Goal: Communication & Community: Answer question/provide support

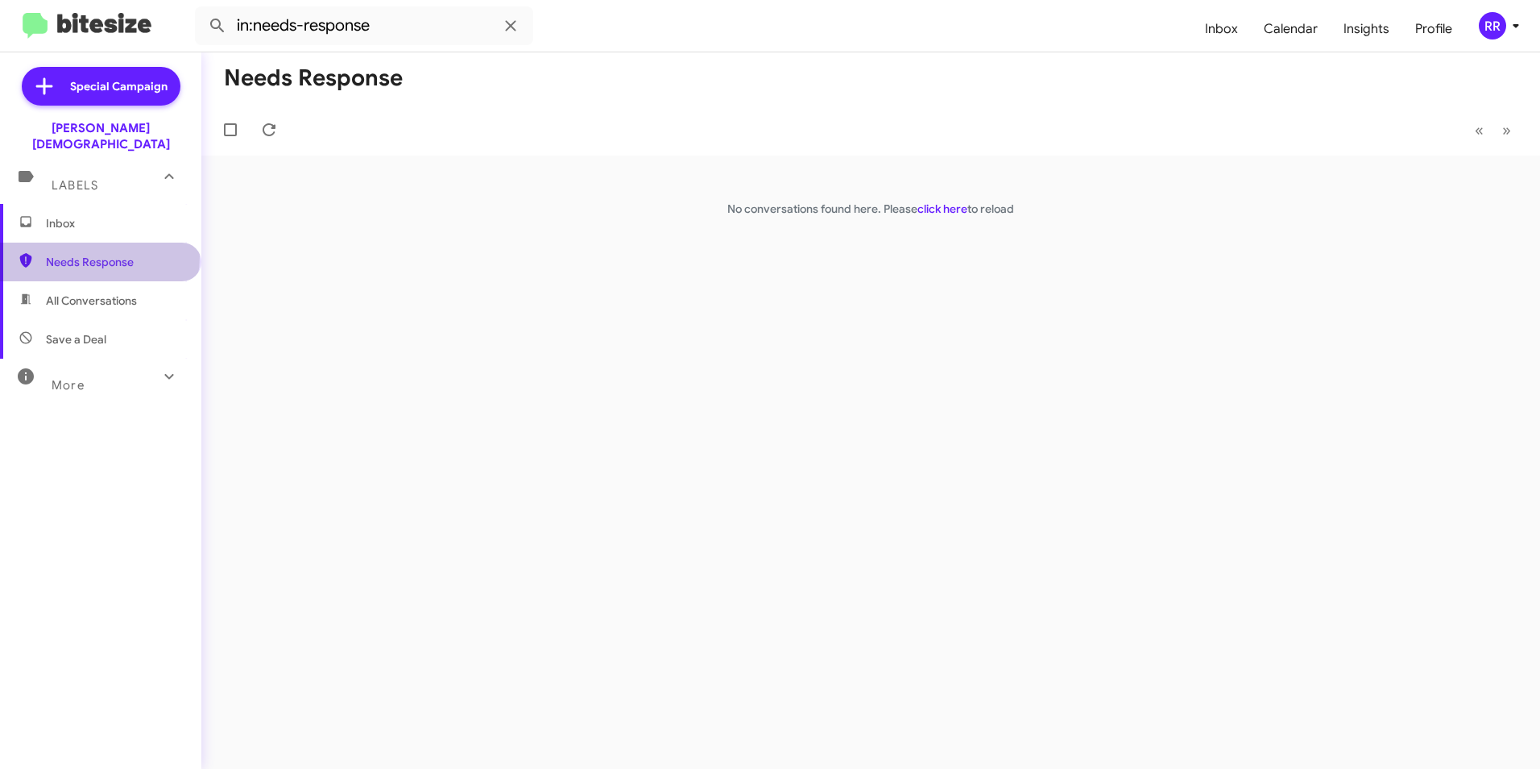
click at [98, 254] on span "Needs Response" at bounding box center [114, 262] width 137 height 16
click at [118, 254] on span "Needs Response" at bounding box center [114, 262] width 137 height 16
click at [268, 128] on icon at bounding box center [268, 129] width 19 height 19
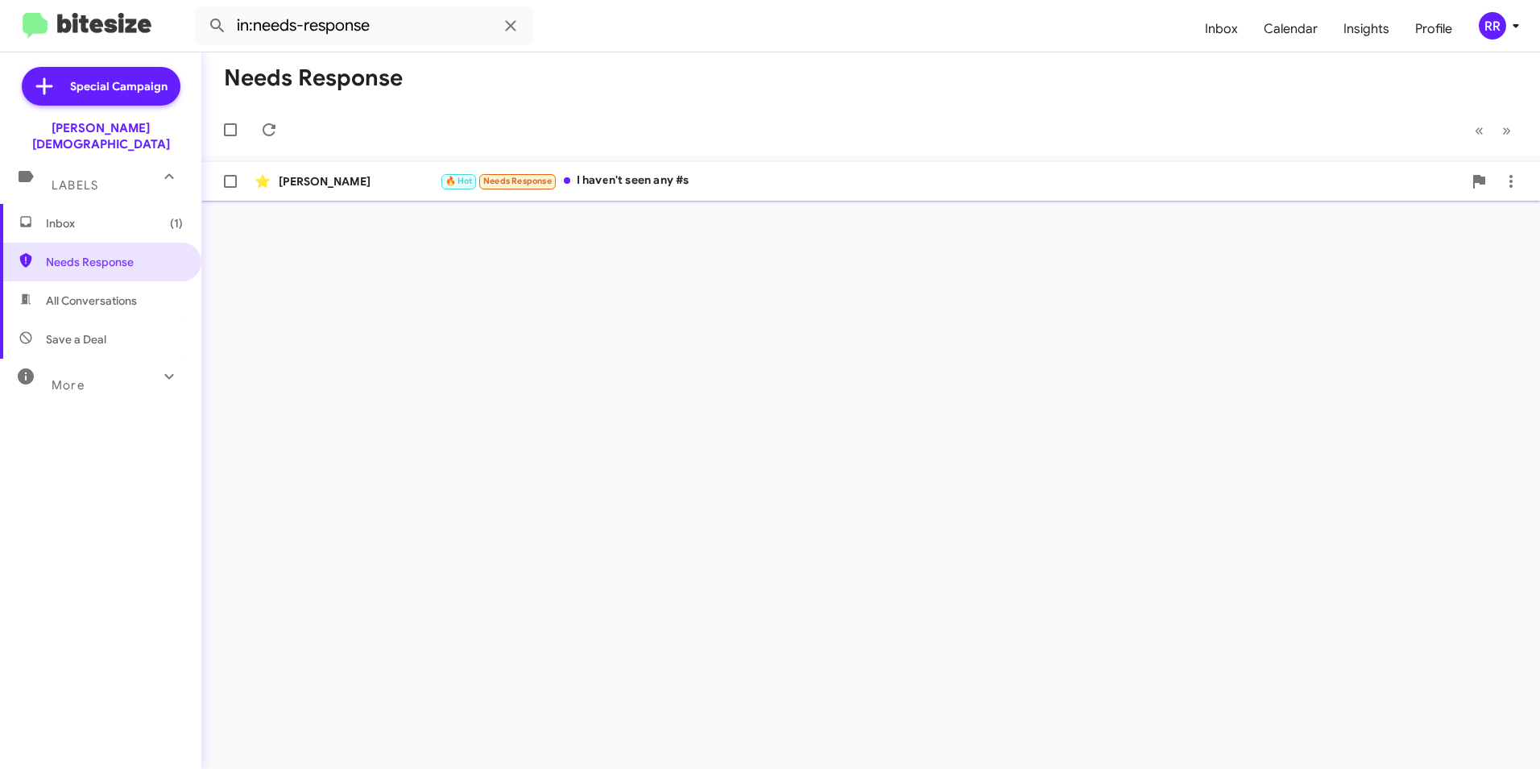
click at [322, 186] on div "[PERSON_NAME]" at bounding box center [359, 181] width 161 height 16
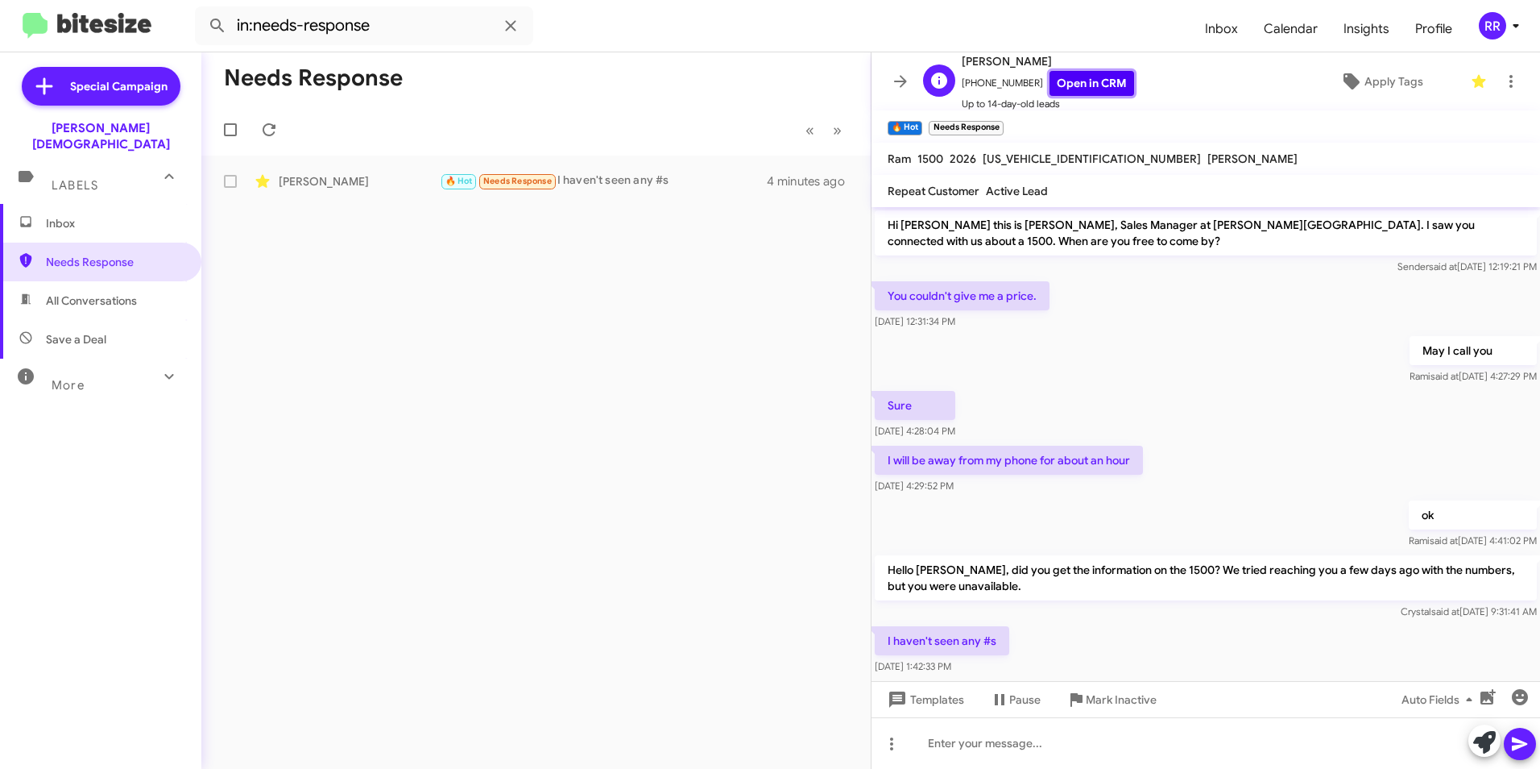
click at [1084, 82] on link "Open in CRM" at bounding box center [1092, 83] width 85 height 25
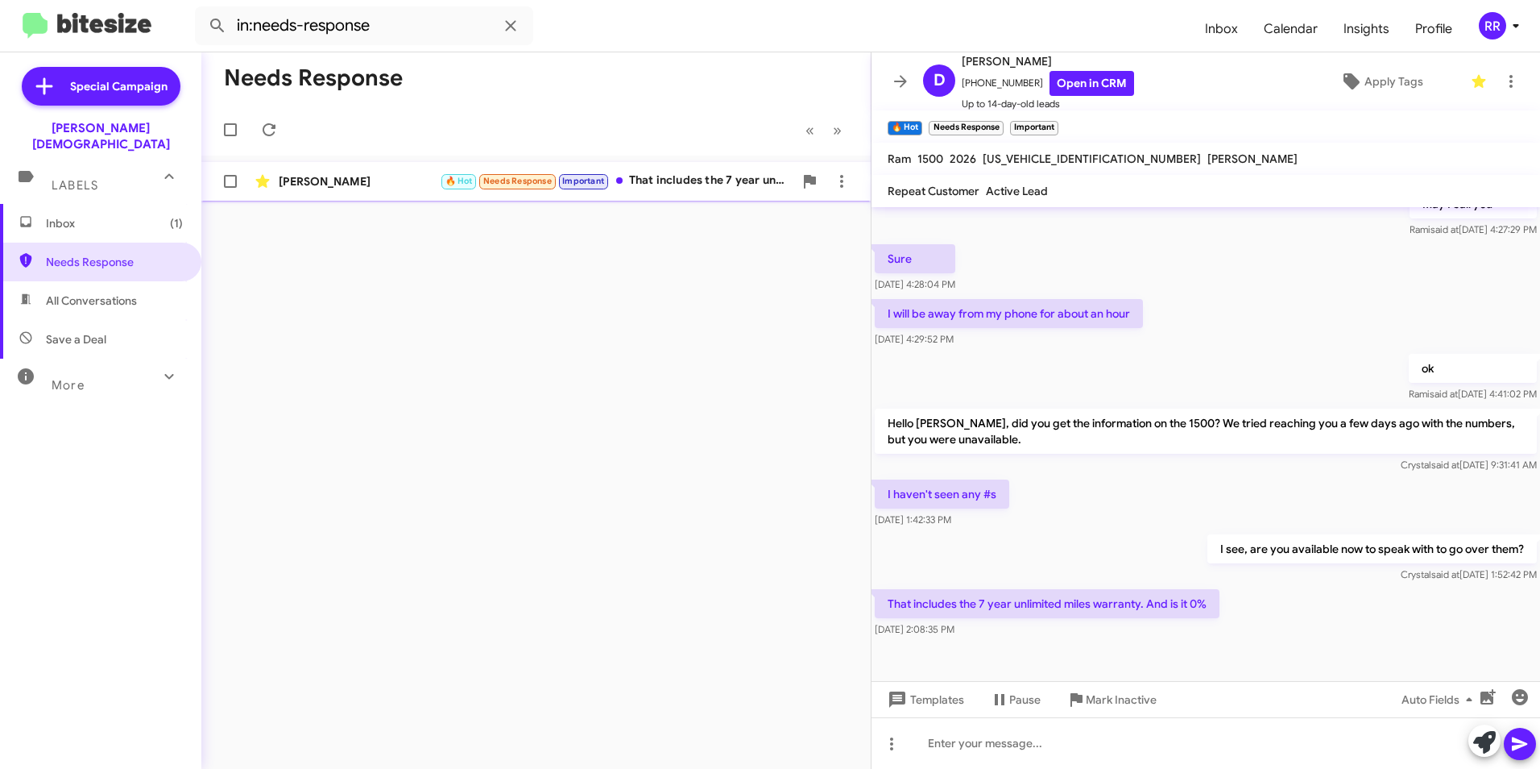
click at [351, 197] on span "[PERSON_NAME] 🔥 Hot Needs Response Important That includes the 7 year unlimited…" at bounding box center [536, 181] width 670 height 39
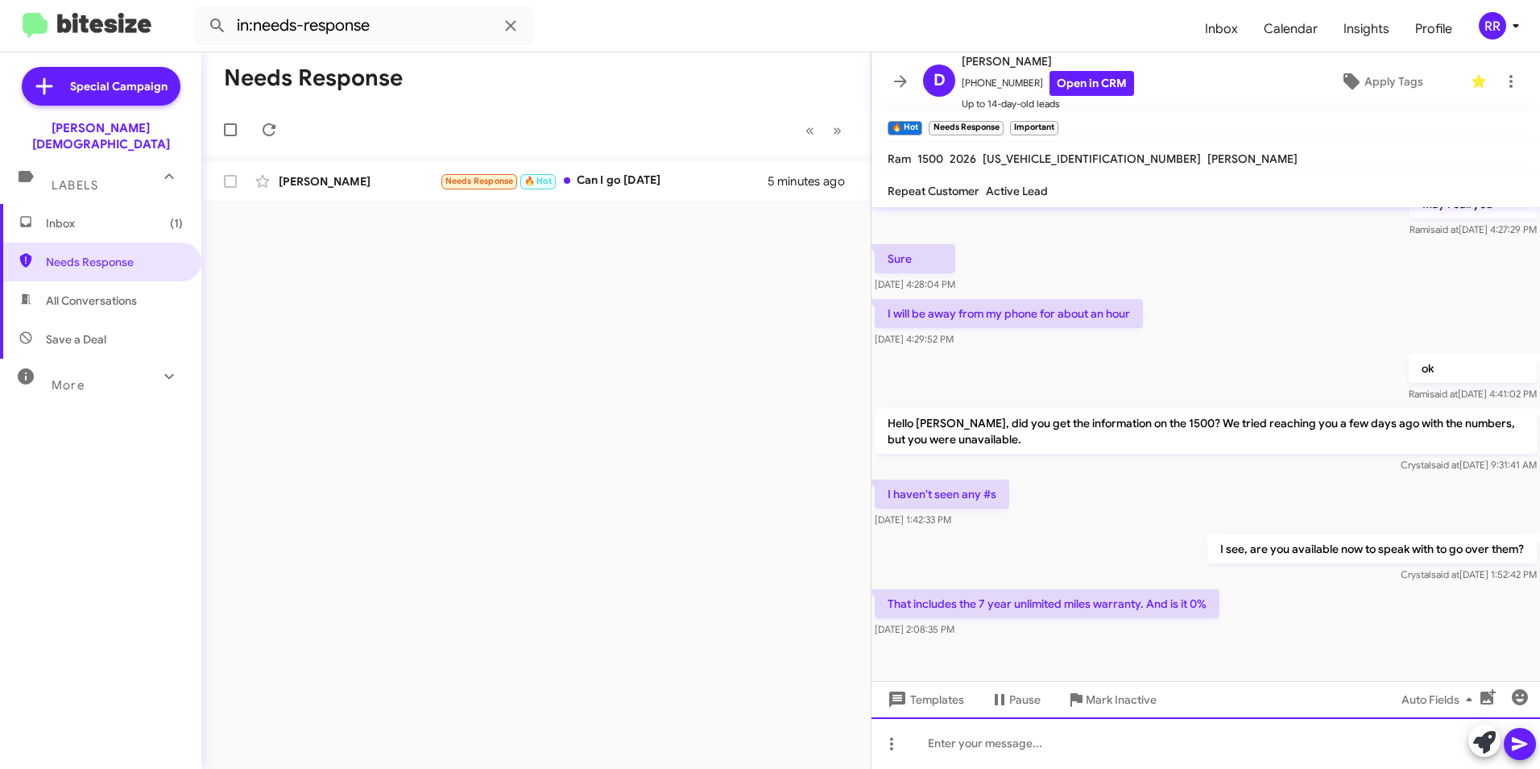
click at [968, 744] on div at bounding box center [1206, 743] width 669 height 52
click at [1337, 748] on div "No, the numbers sent to you is at 2.99% up to 72 months." at bounding box center [1206, 743] width 669 height 52
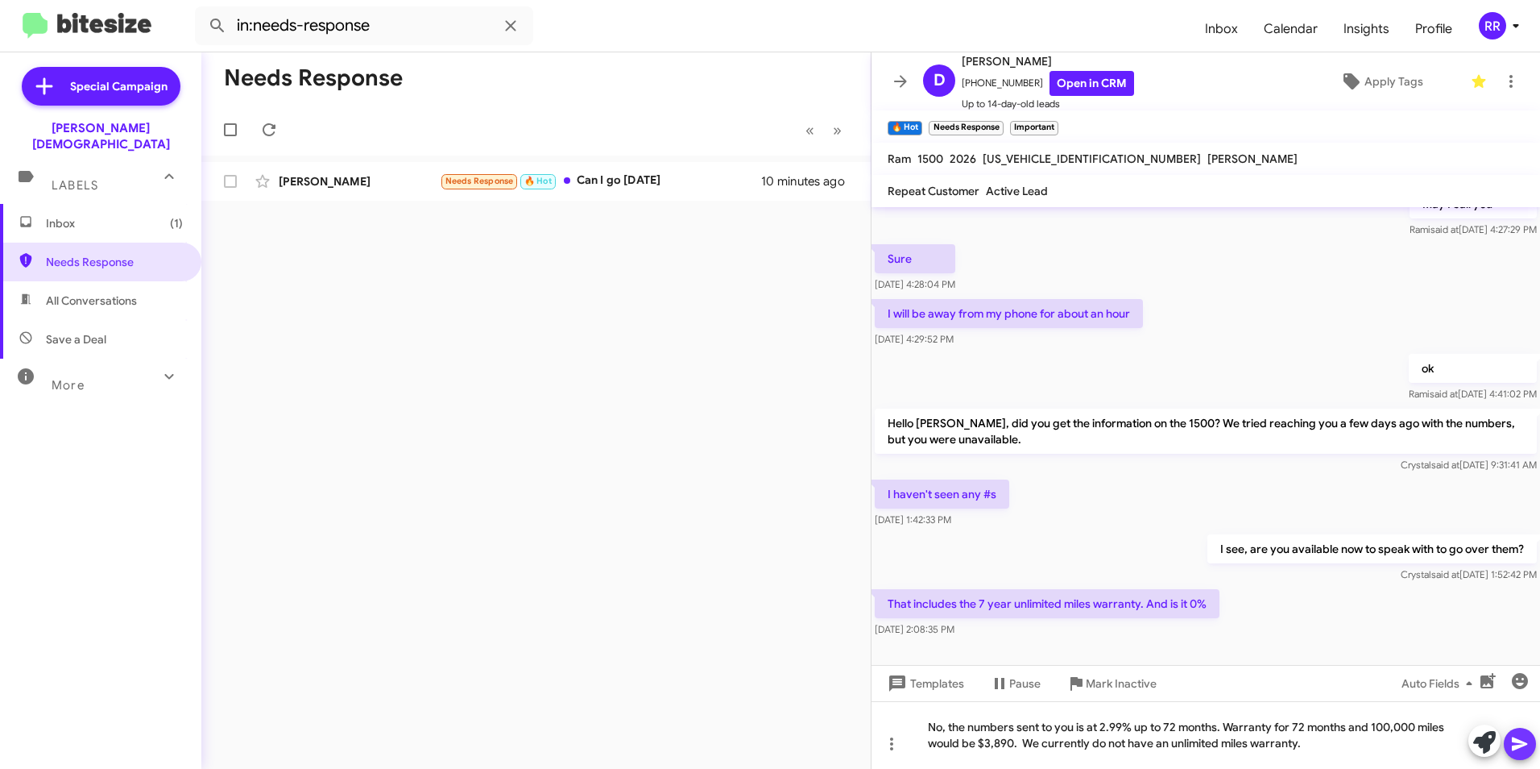
click at [1510, 740] on button at bounding box center [1520, 744] width 32 height 32
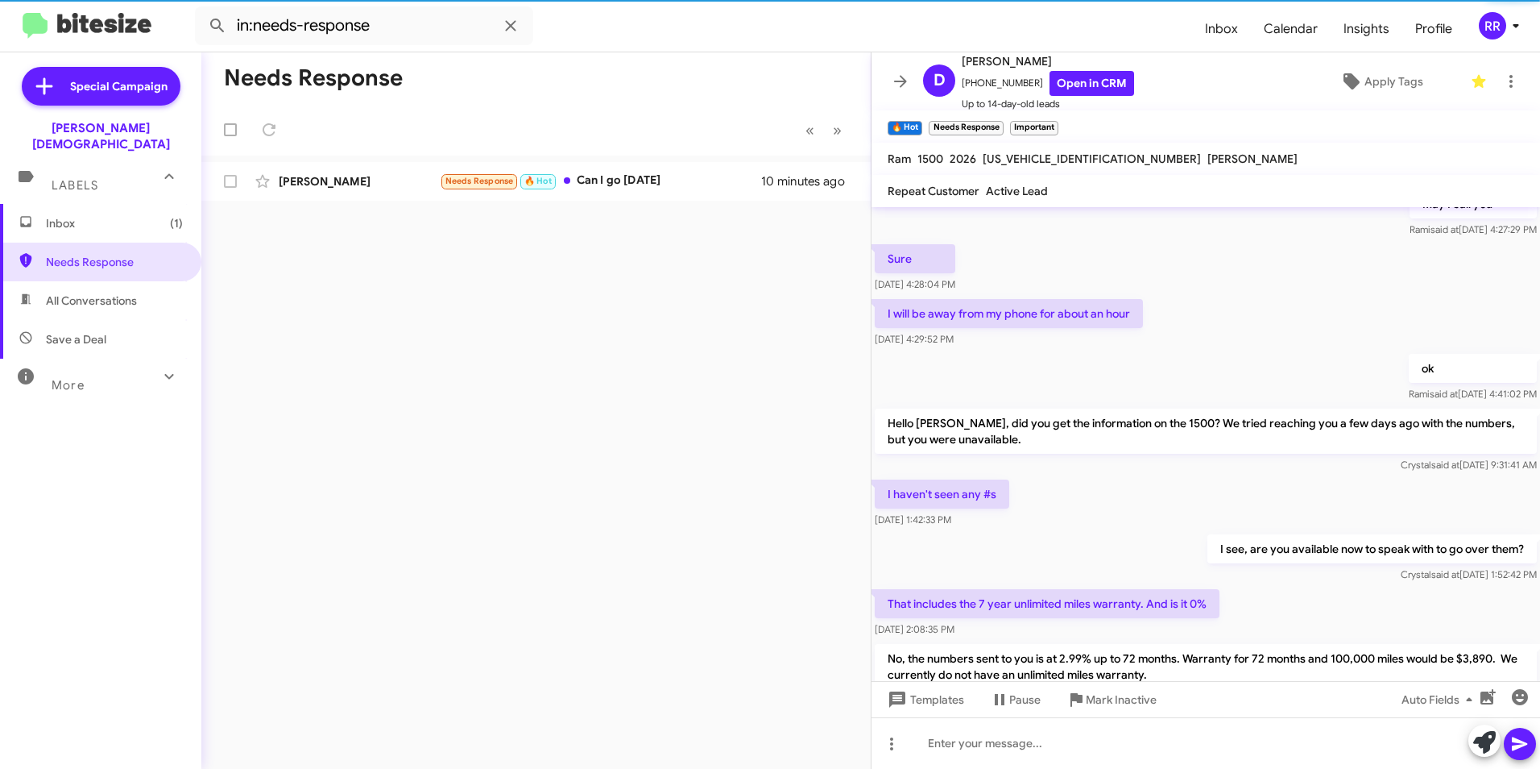
scroll to position [0, 0]
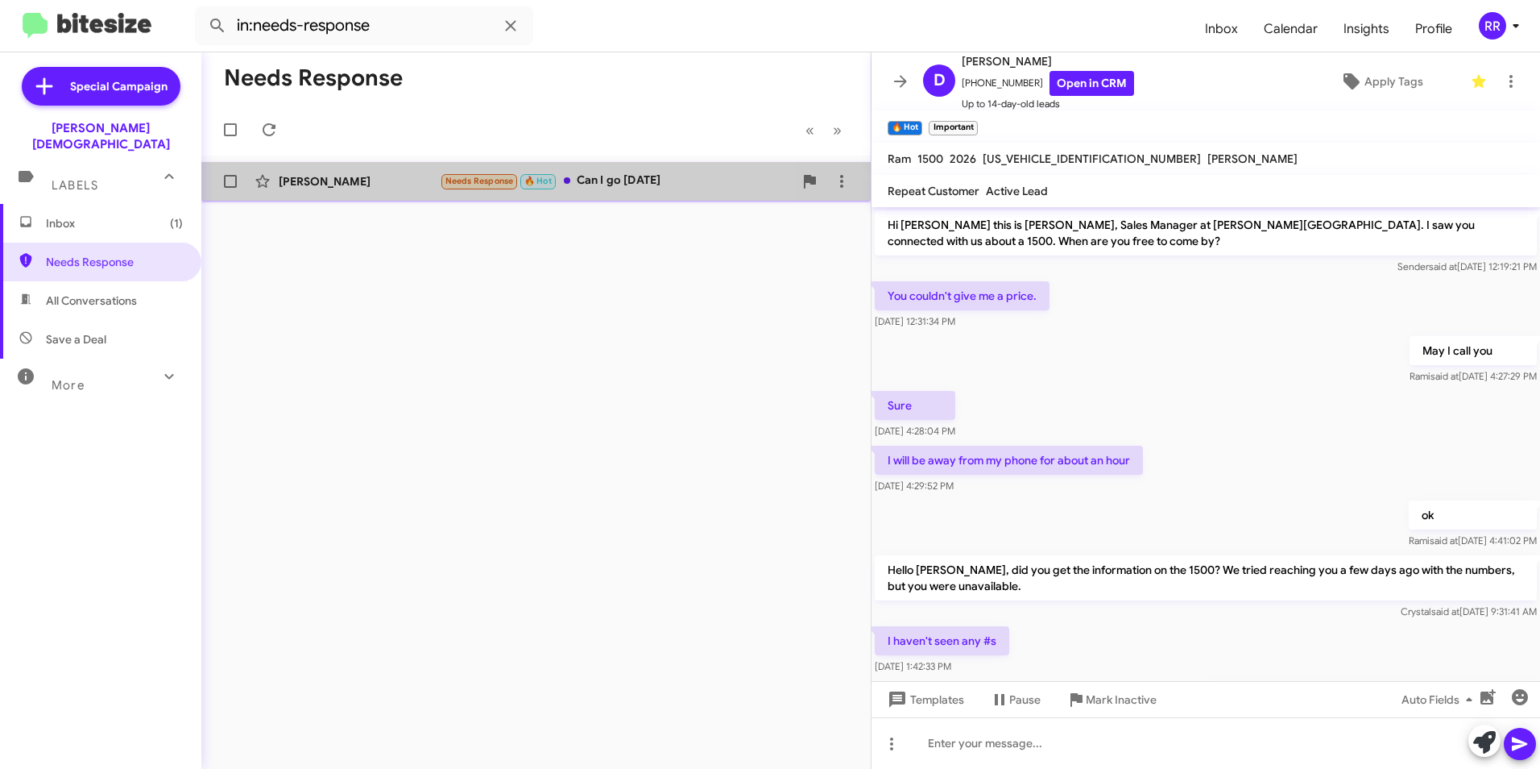
click at [321, 179] on div "[PERSON_NAME]" at bounding box center [359, 181] width 161 height 16
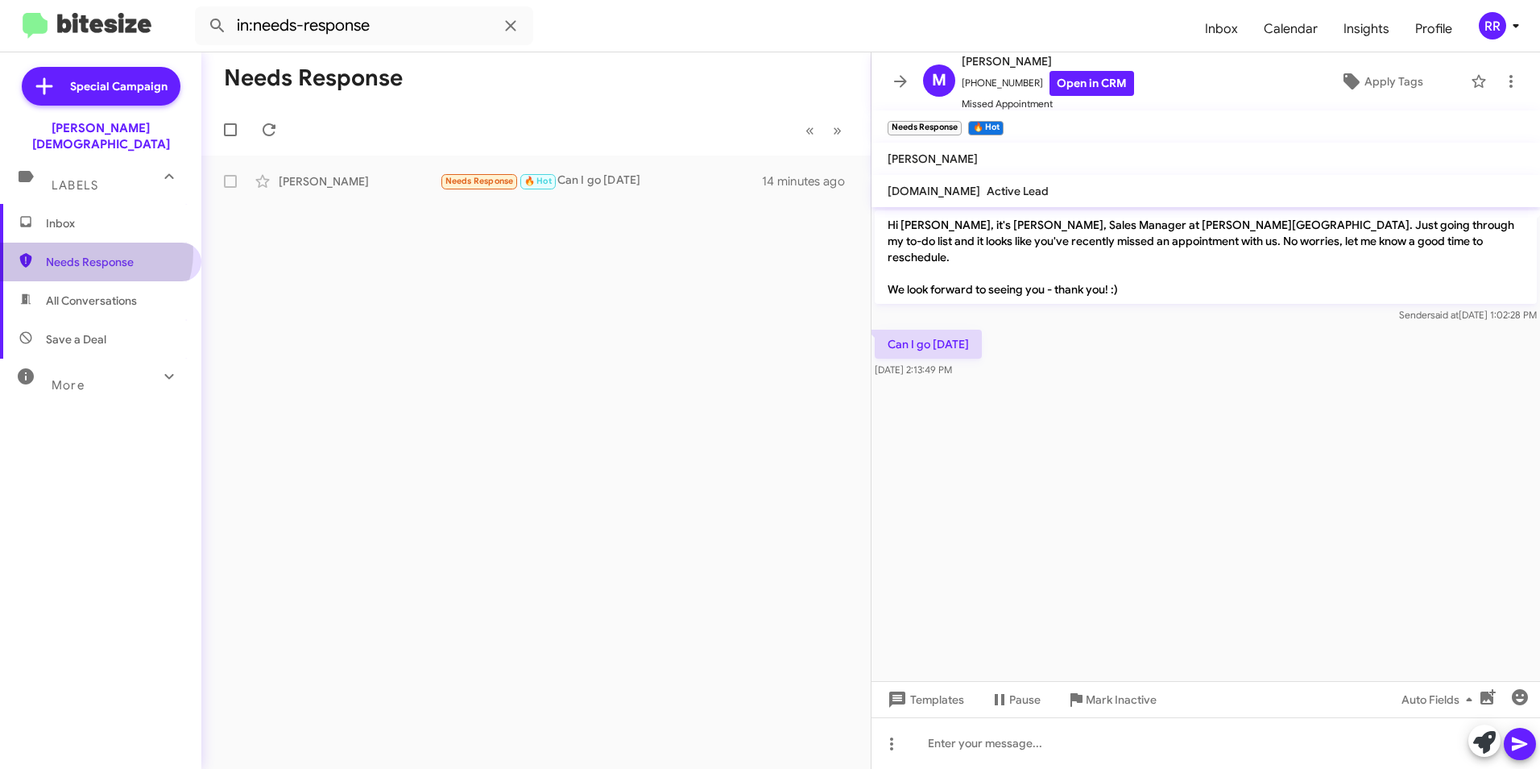
click at [93, 243] on span "Needs Response" at bounding box center [100, 262] width 201 height 39
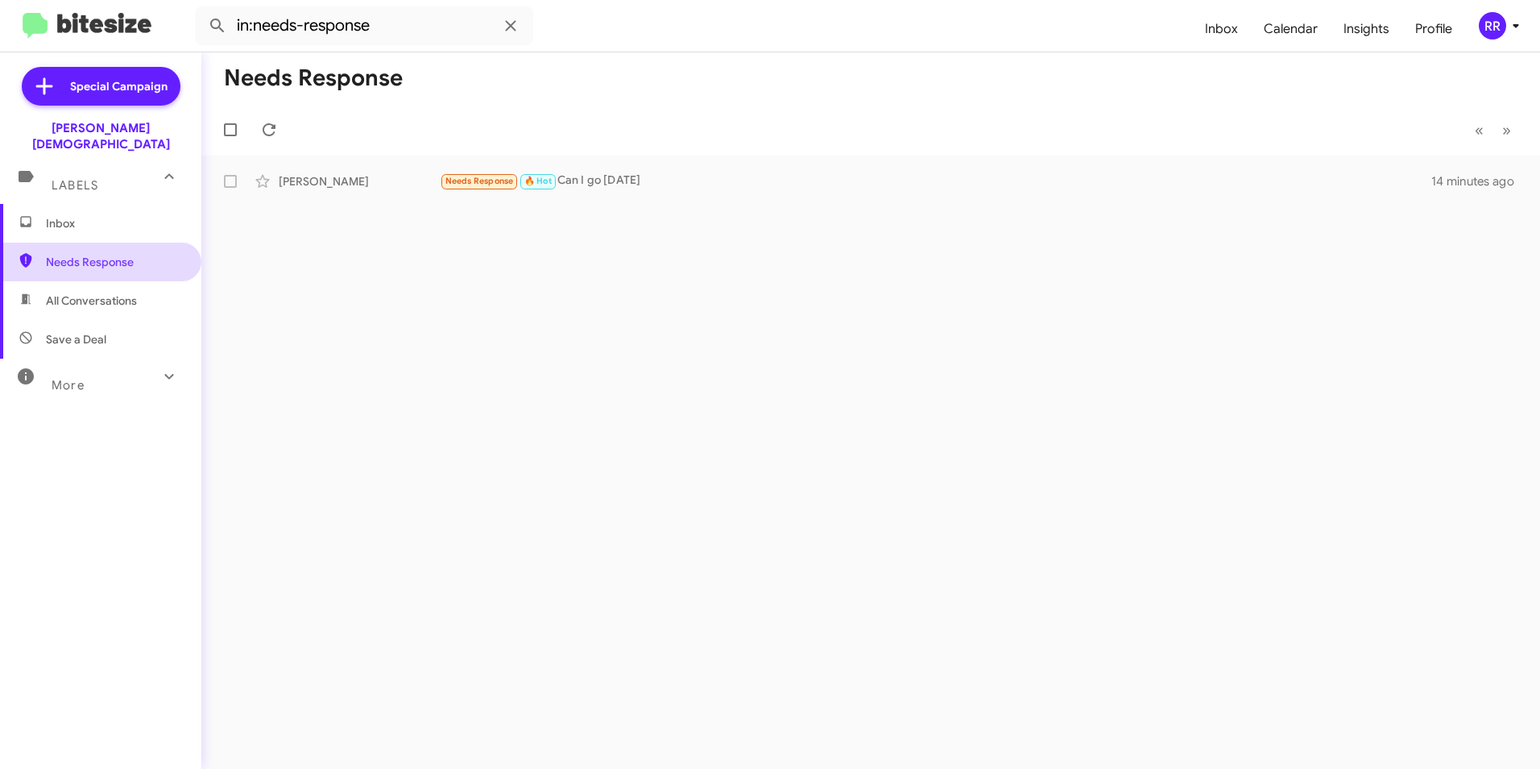
click at [83, 254] on span "Needs Response" at bounding box center [114, 262] width 137 height 16
click at [315, 179] on div "[PERSON_NAME]" at bounding box center [359, 181] width 161 height 16
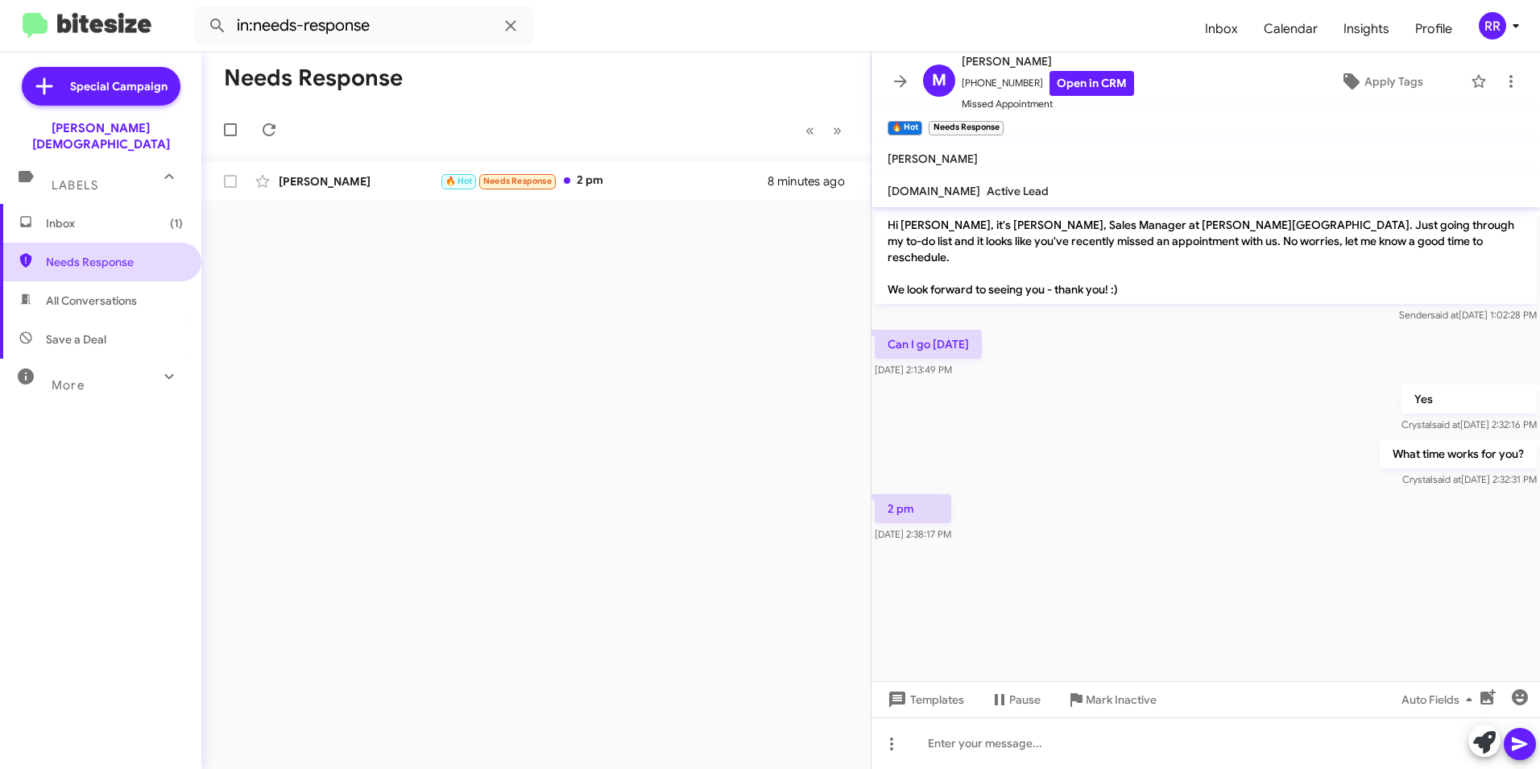
click at [71, 259] on span "Needs Response" at bounding box center [100, 262] width 201 height 39
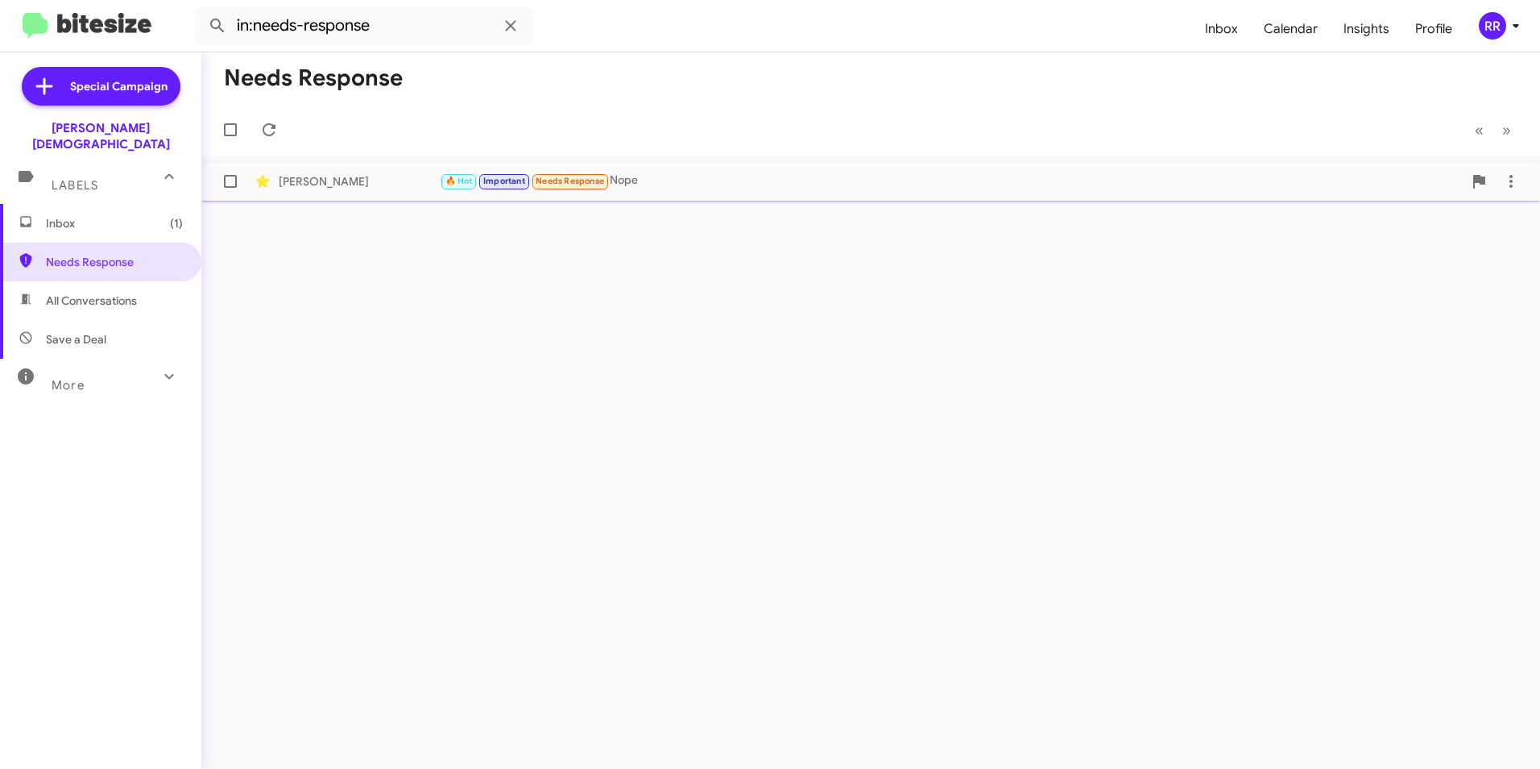
click at [326, 189] on div "[PERSON_NAME]" at bounding box center [359, 181] width 161 height 16
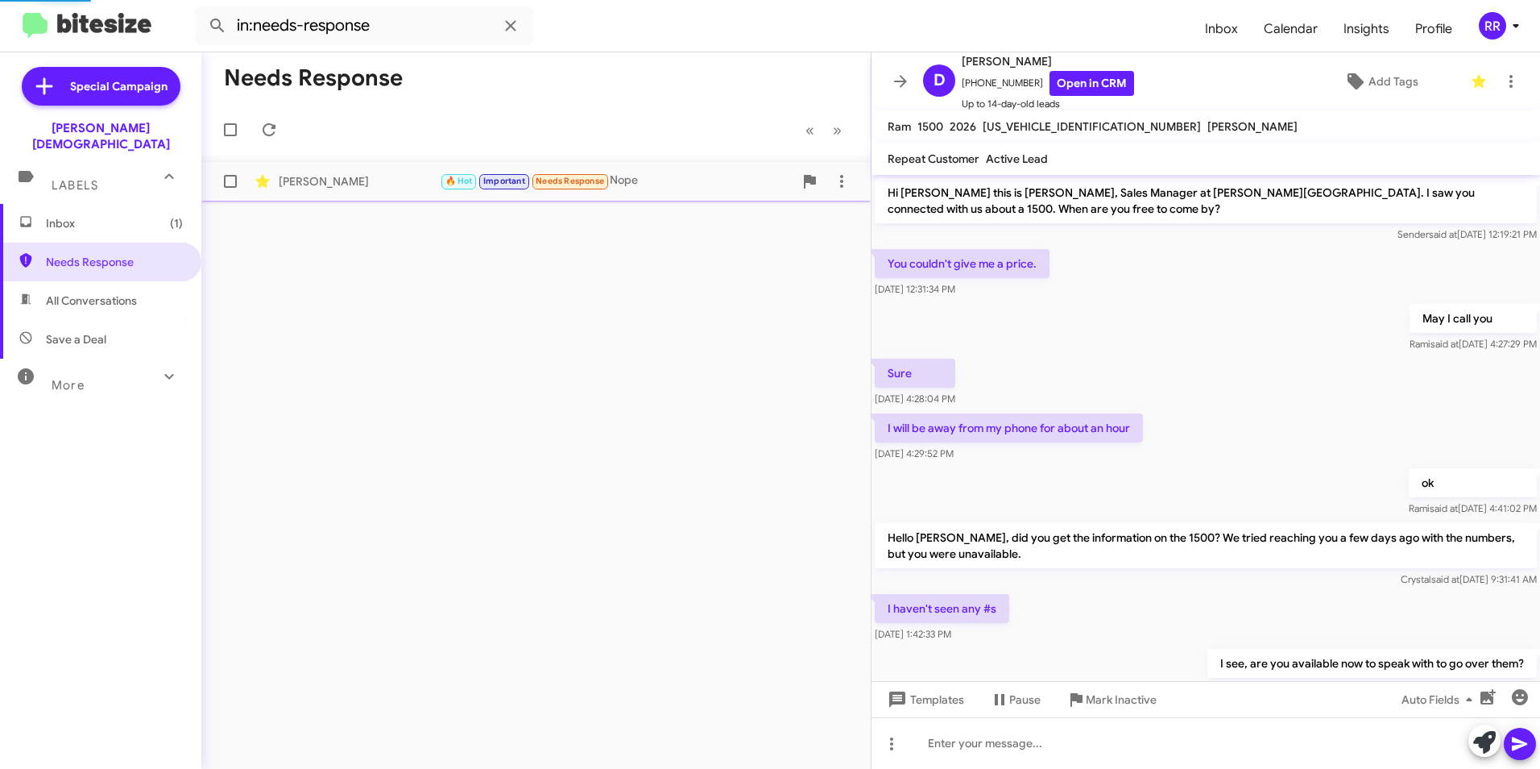
scroll to position [248, 0]
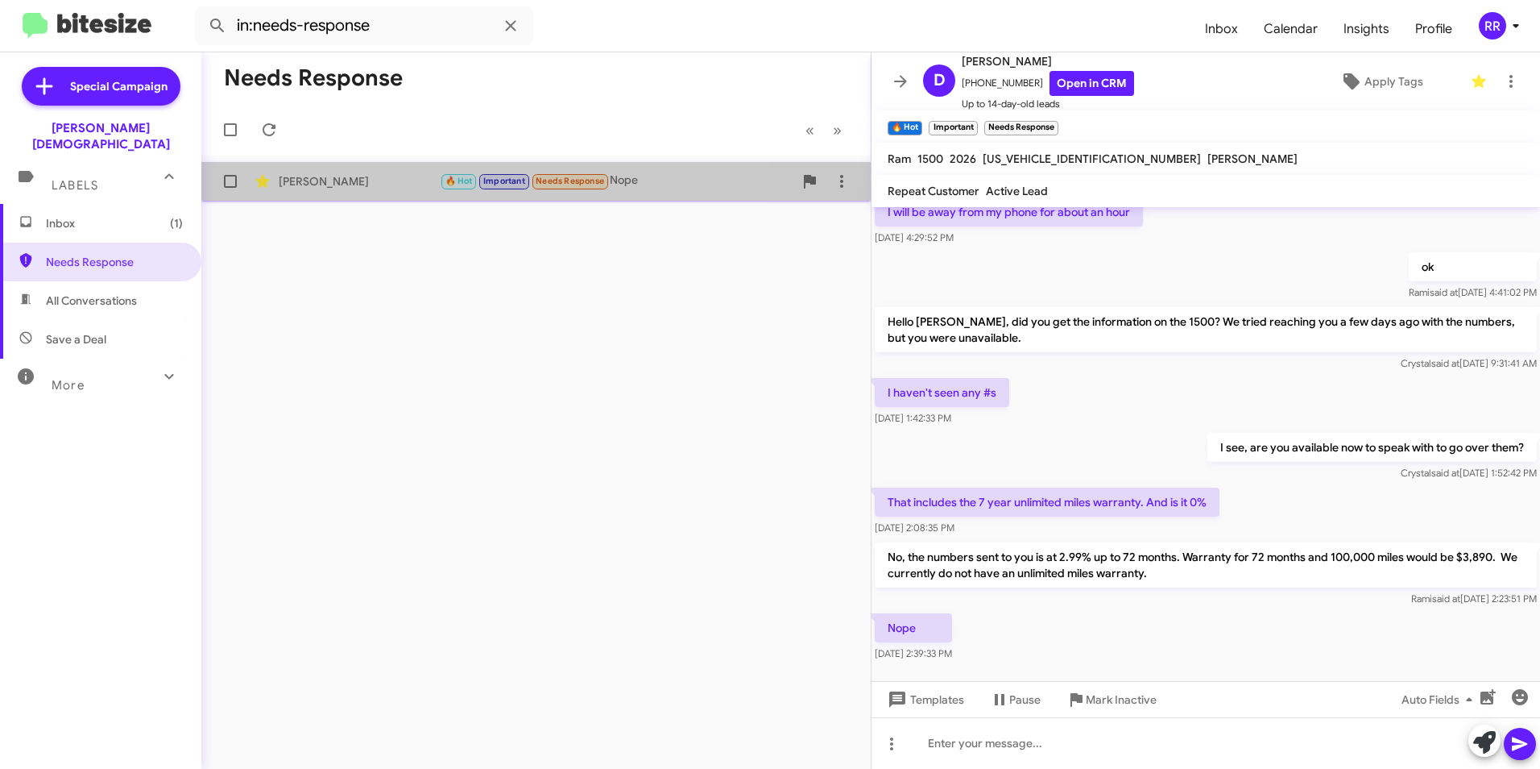
click at [309, 189] on div "[PERSON_NAME]" at bounding box center [359, 181] width 161 height 16
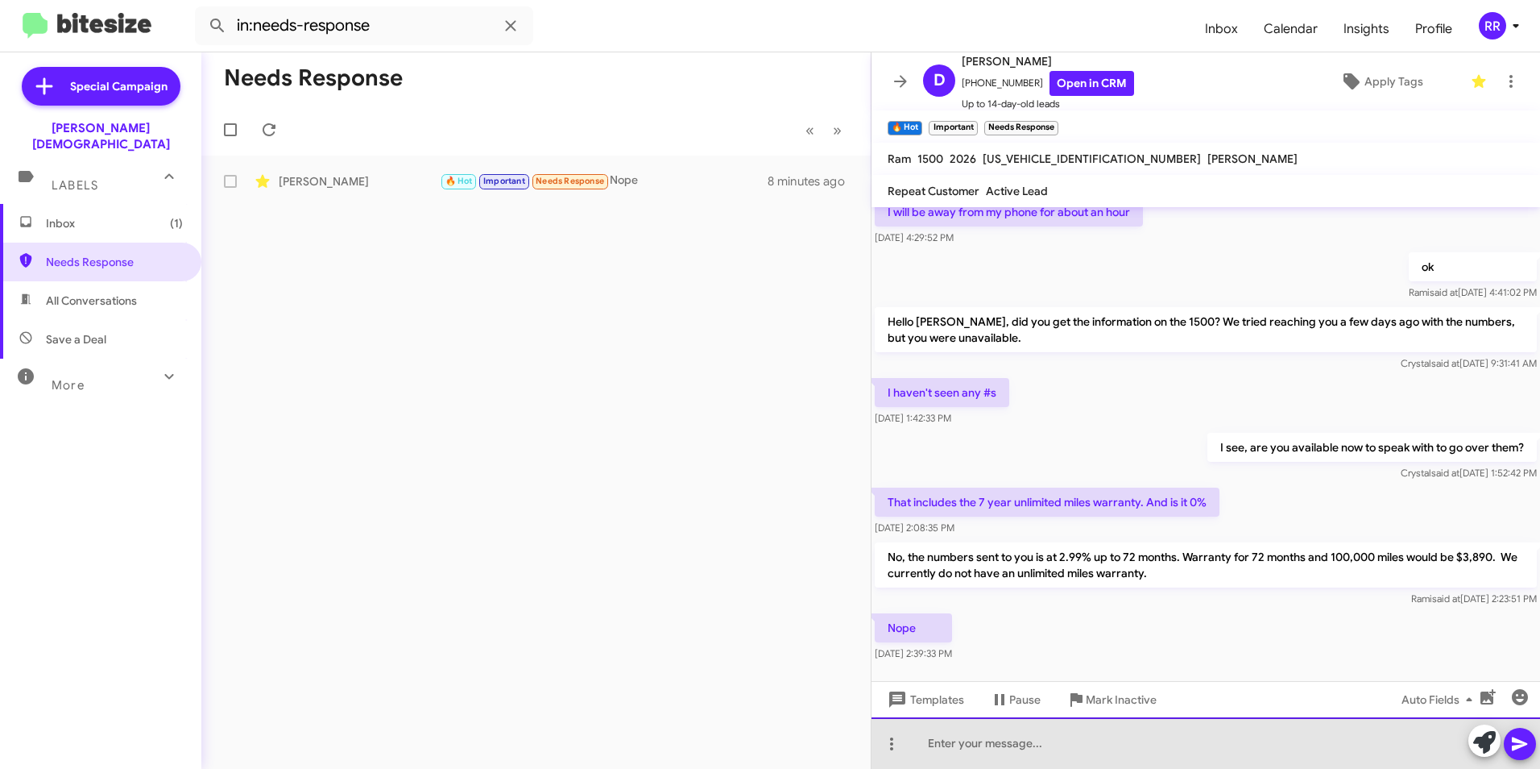
click at [969, 744] on div at bounding box center [1206, 743] width 669 height 52
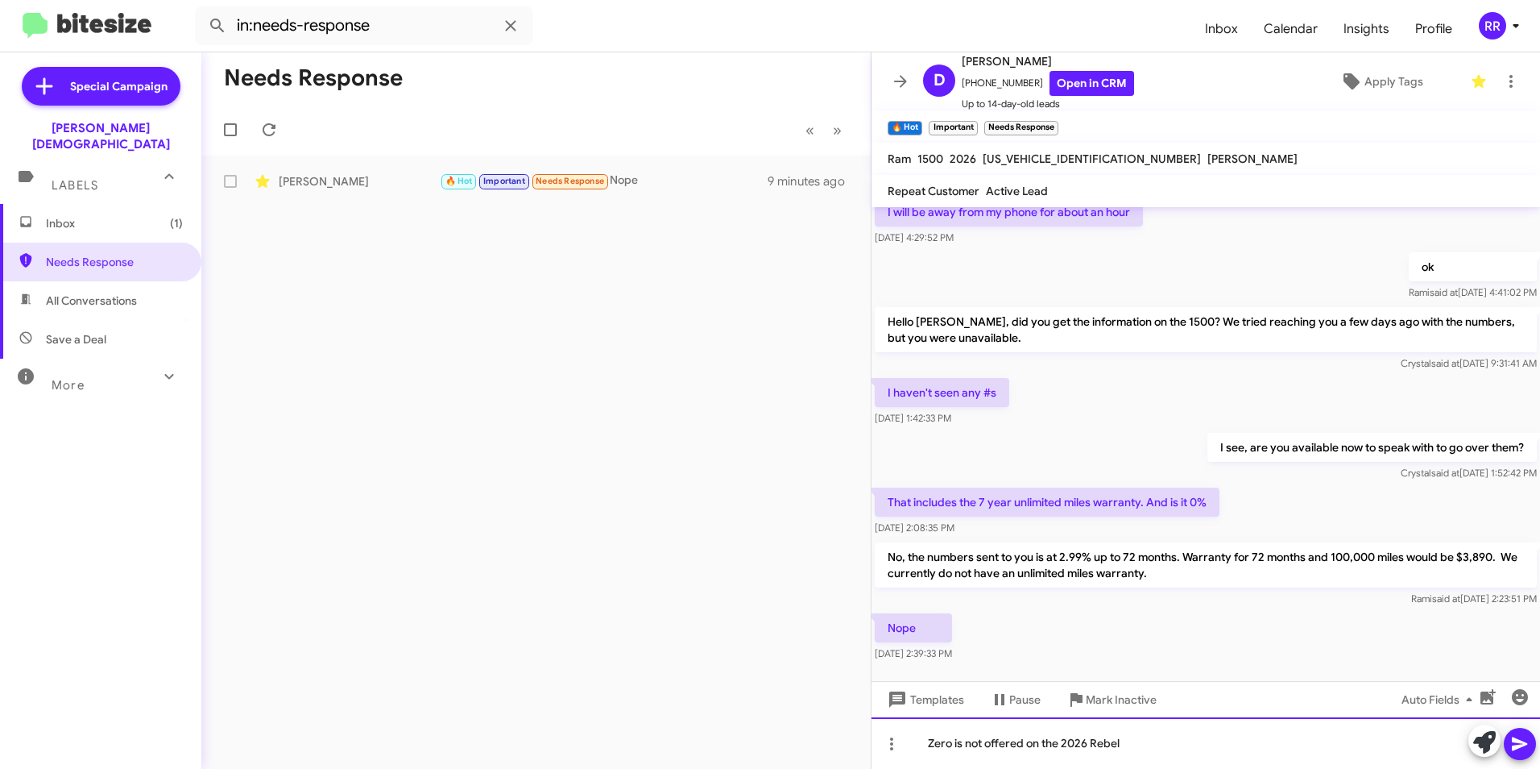
click at [1217, 744] on div "Zero is not offered on the 2026 Rebel" at bounding box center [1206, 743] width 669 height 52
click at [1520, 735] on icon at bounding box center [1520, 743] width 19 height 19
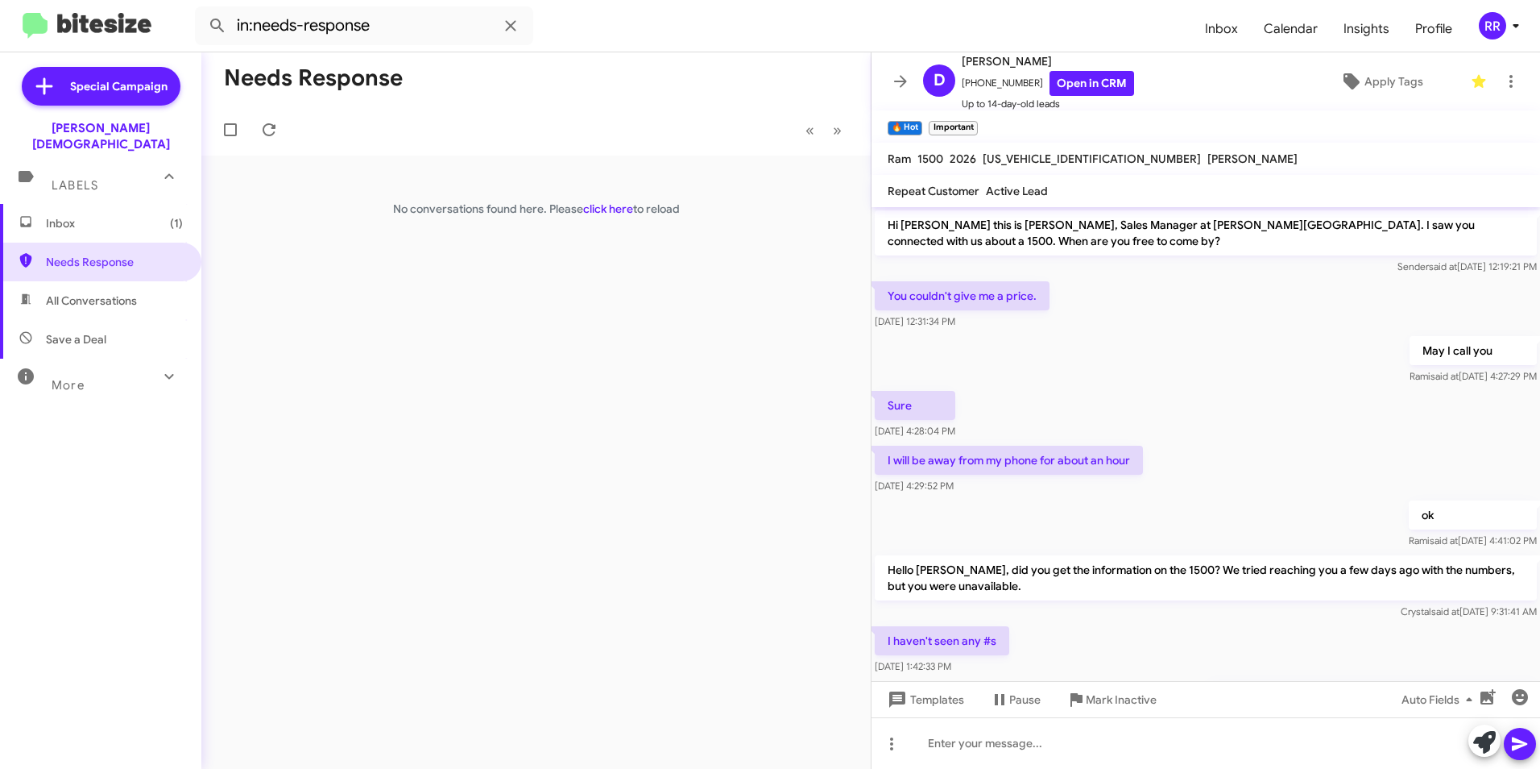
scroll to position [339, 0]
